Goal: Register for event/course

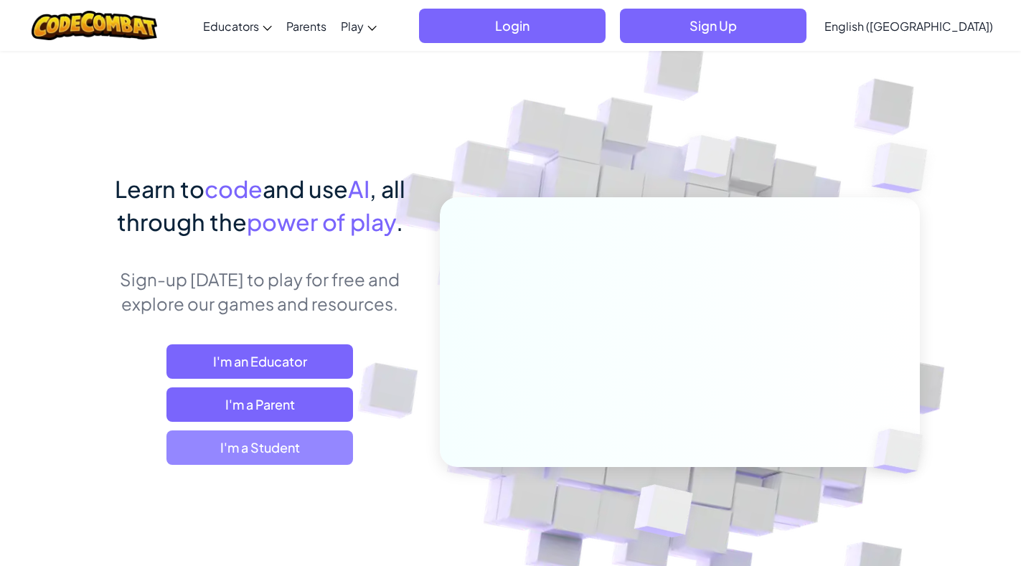
click at [278, 441] on span "I'm a Student" at bounding box center [259, 448] width 187 height 34
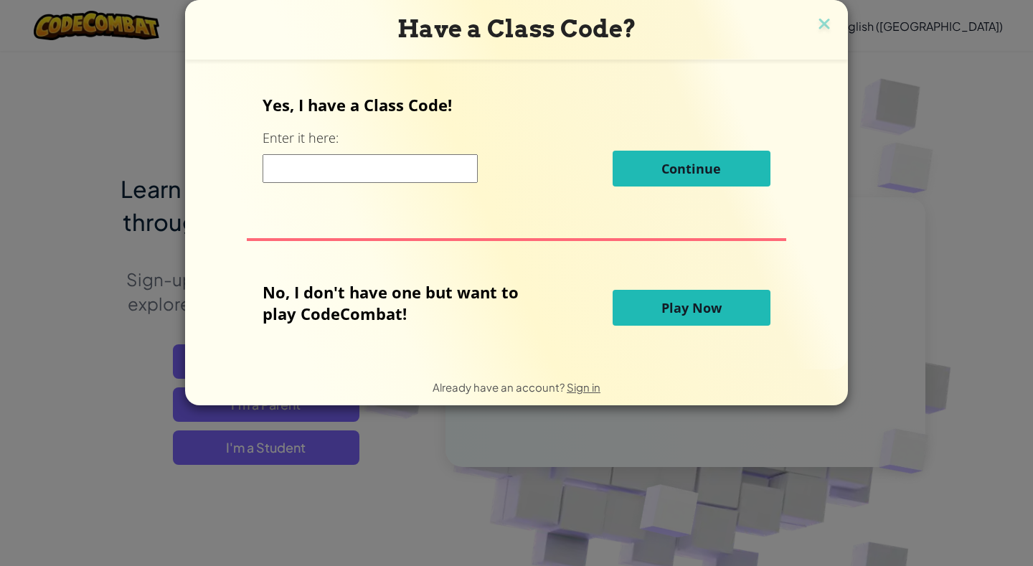
click at [425, 157] on input at bounding box center [370, 168] width 215 height 29
type input "c"
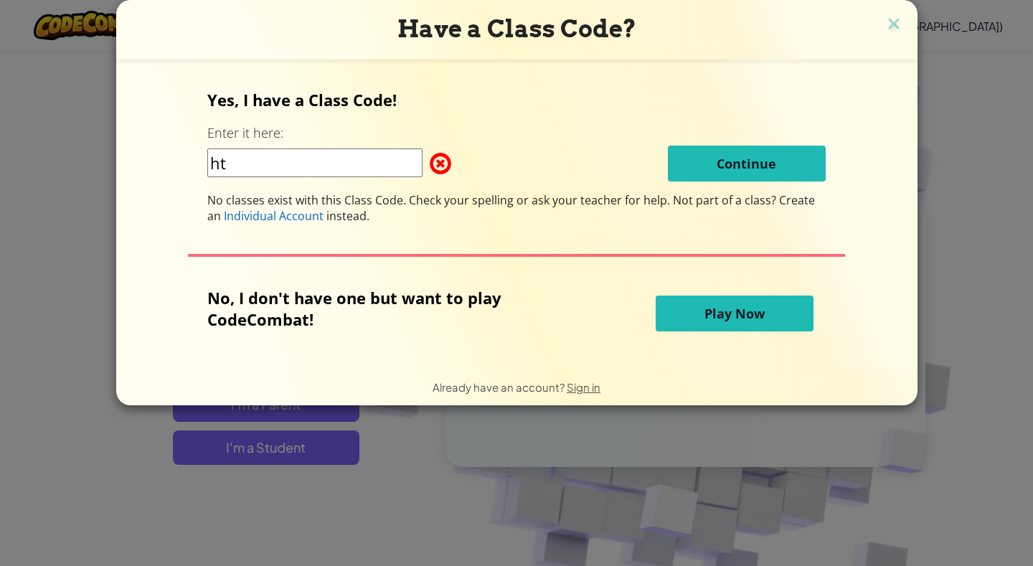
type input "h"
click at [889, 27] on img at bounding box center [894, 25] width 19 height 22
